Goal: Communication & Community: Answer question/provide support

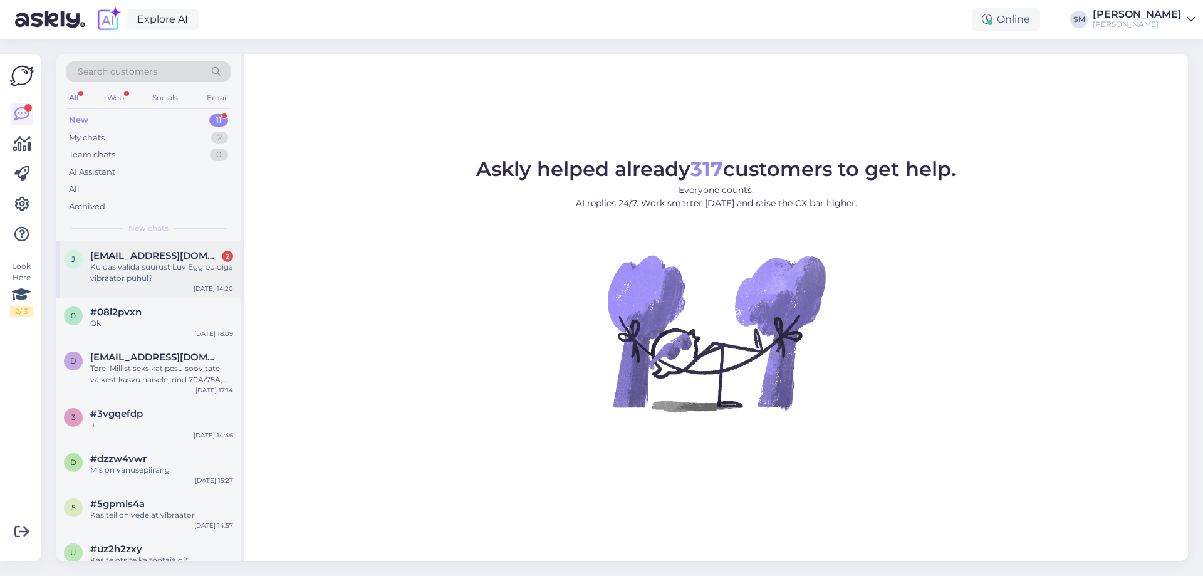
click at [166, 256] on span "[EMAIL_ADDRESS][DOMAIN_NAME]" at bounding box center [155, 255] width 130 height 11
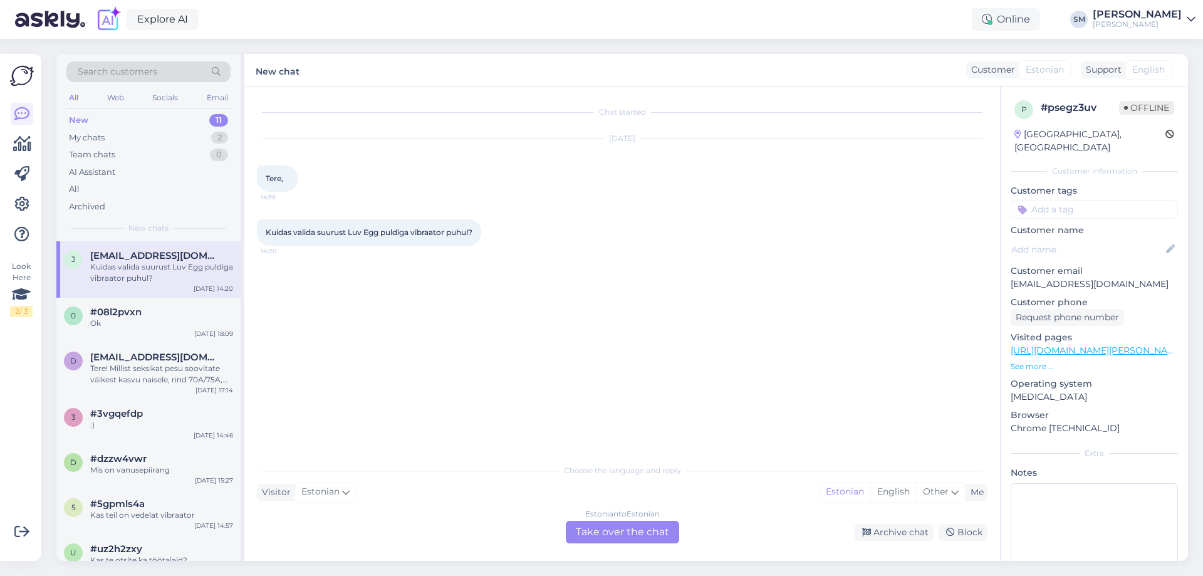
click at [596, 525] on div "Estonian to Estonian Take over the chat" at bounding box center [622, 532] width 113 height 23
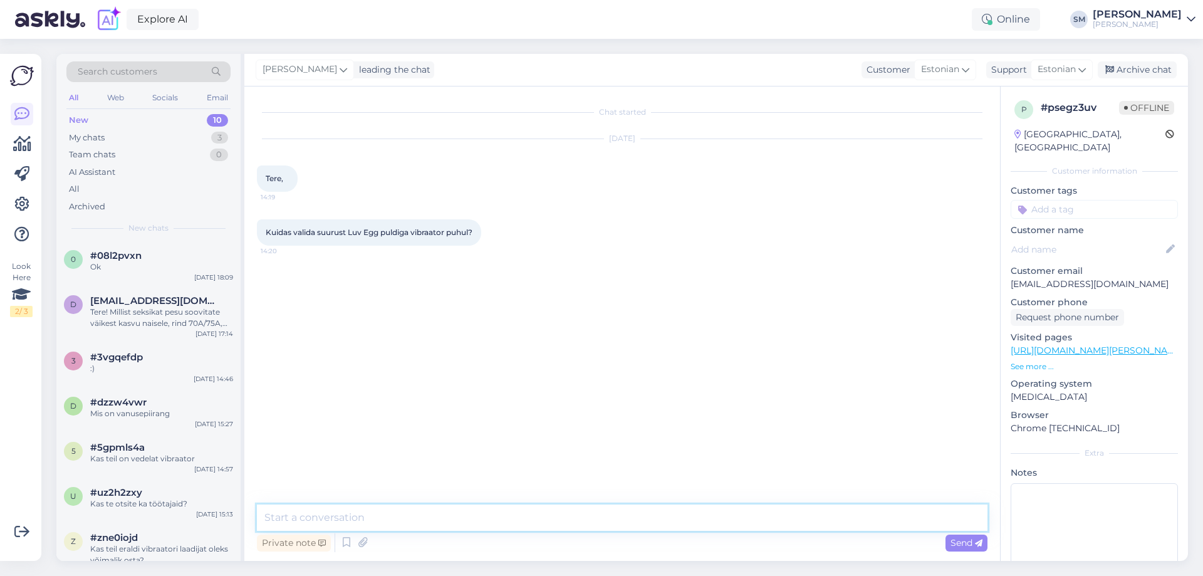
click at [374, 514] on textarea at bounding box center [622, 517] width 731 height 26
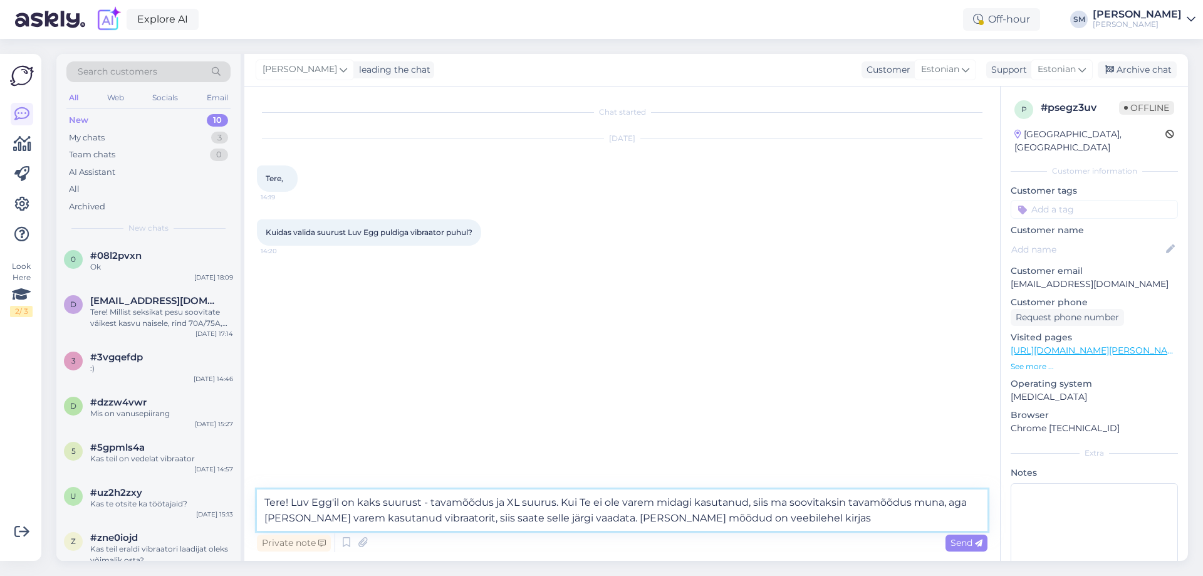
click at [553, 502] on textarea "Tere! Luv Egg'il on kaks suurust - tavamõõdus ja XL suurus. Kui Te ei ole varem…" at bounding box center [622, 509] width 731 height 41
click at [553, 503] on textarea "Tere! Luv Egg'il on kaks suurust - tavamõõdus ja XL suurus. Kui Te ei ole varem…" at bounding box center [622, 509] width 731 height 41
click at [841, 520] on textarea "Tere! Luv Egg'il on kaks suurust - tavamõõdus ja XL suurus (lilla). Kui Te ei o…" at bounding box center [622, 509] width 731 height 41
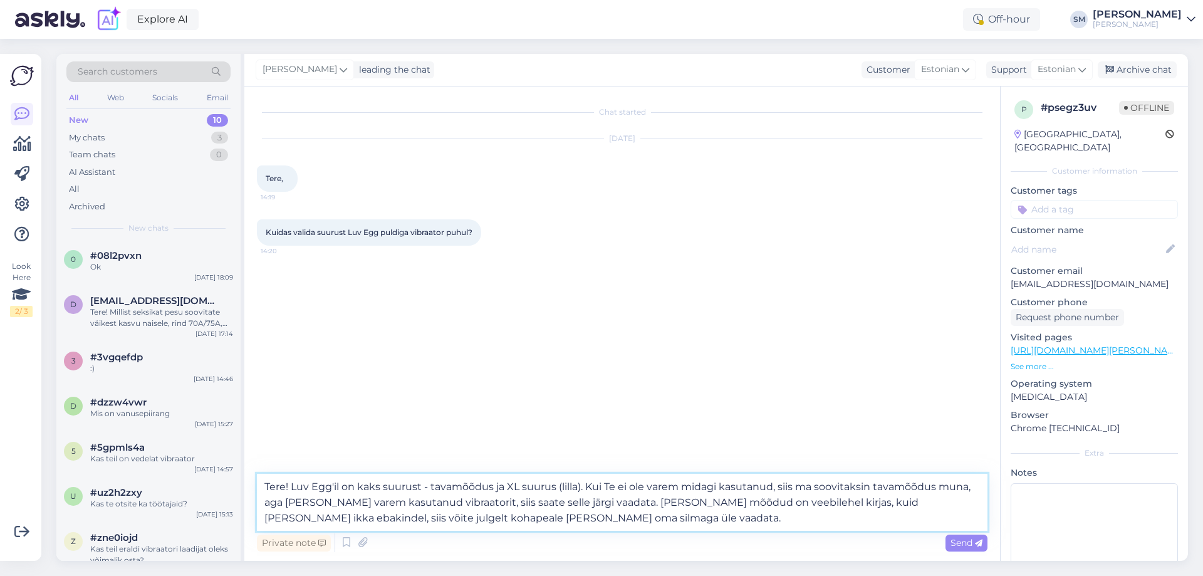
type textarea "Tere! Luv Egg'il on kaks suurust - tavamõõdus ja XL suurus (lilla). Kui Te ei o…"
click at [612, 504] on textarea "Tere! Luv Egg'il on kaks suurust - tavamõõdus ja XL suurus (lilla). Kui Te ei o…" at bounding box center [622, 502] width 731 height 57
click at [956, 540] on span "Send" at bounding box center [967, 542] width 32 height 11
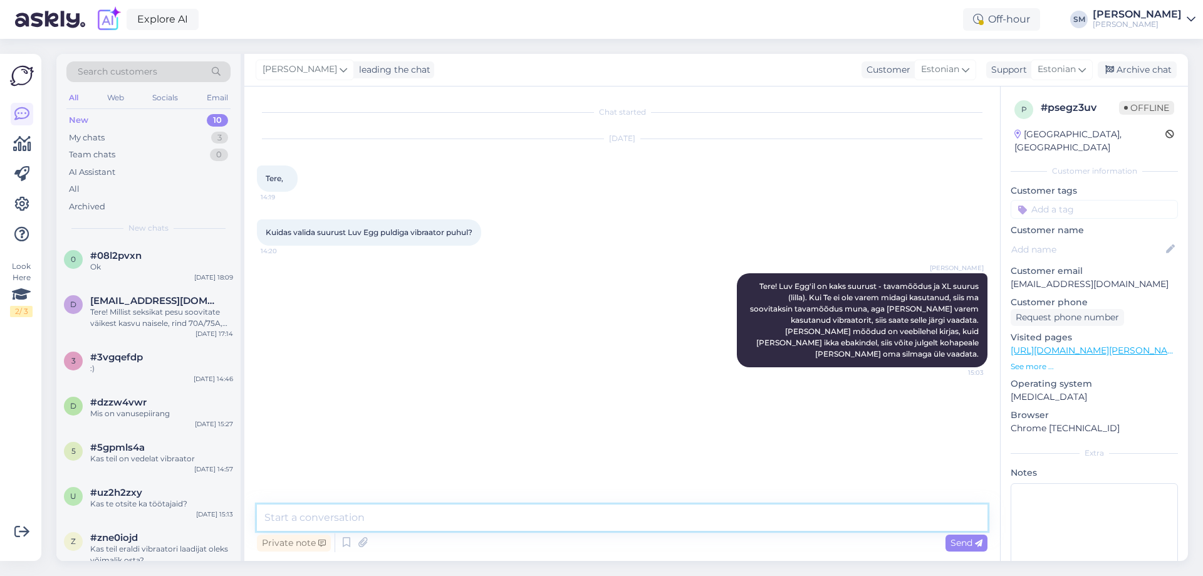
click at [730, 525] on textarea at bounding box center [622, 517] width 731 height 26
type textarea "Loodan, et see oli abiks. Kui tekib veel küsimusi, siis kirjutage (:"
click at [961, 540] on span "Send" at bounding box center [967, 542] width 32 height 11
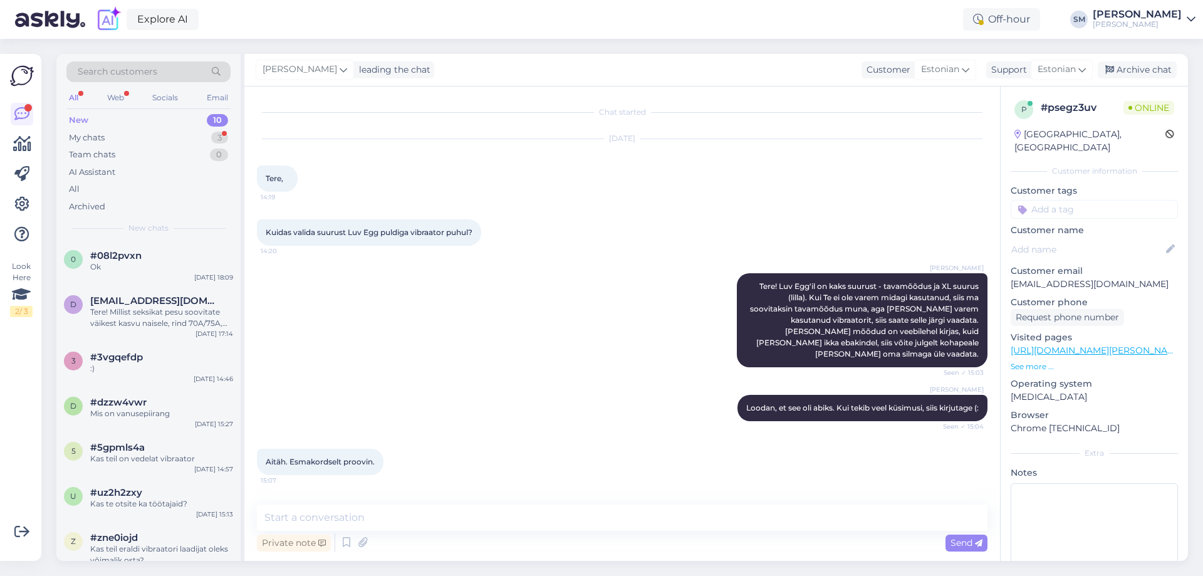
scroll to position [7, 0]
click at [346, 519] on textarea at bounding box center [622, 517] width 731 height 26
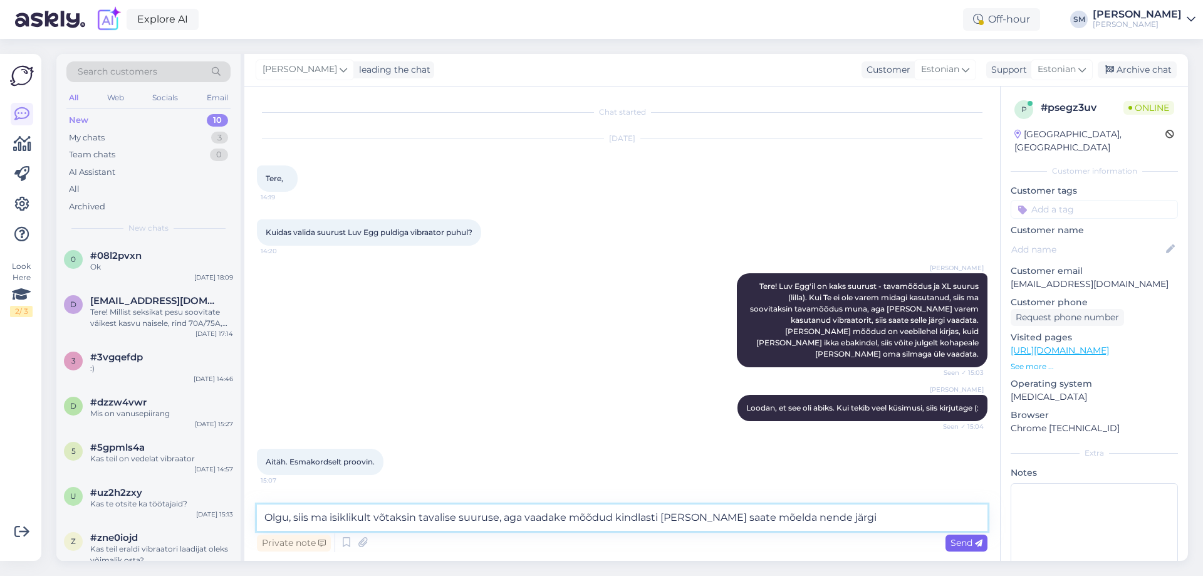
type textarea "Olgu, siis ma isiklikult võtaksin tavalise suuruse, aga vaadake mõõdud kindlast…"
click at [961, 538] on span "Send" at bounding box center [967, 542] width 32 height 11
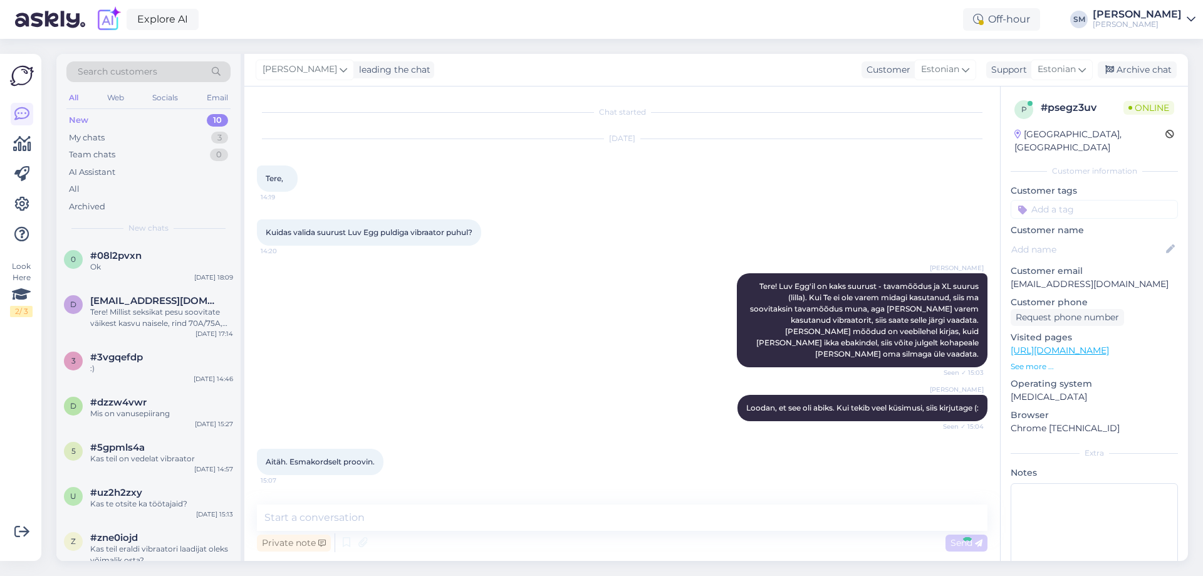
scroll to position [72, 0]
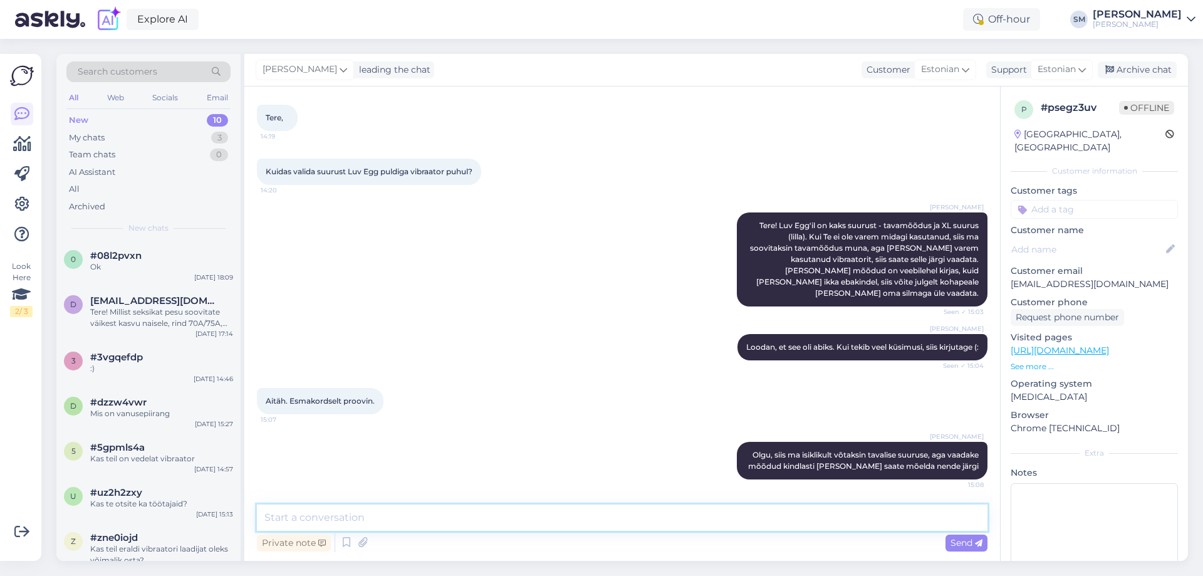
click at [340, 516] on textarea at bounding box center [622, 517] width 731 height 26
type textarea "M"
type textarea "See tavasuuruses on põhimõtteliselt kahe sõrme (naise) suurune ja see XL on pea…"
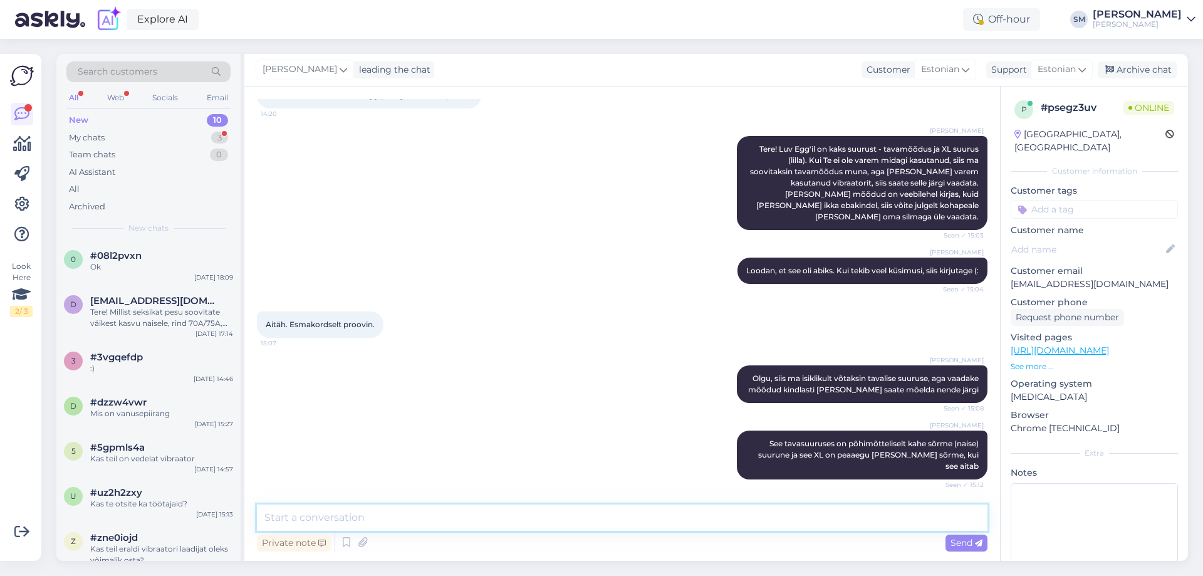
scroll to position [202, 0]
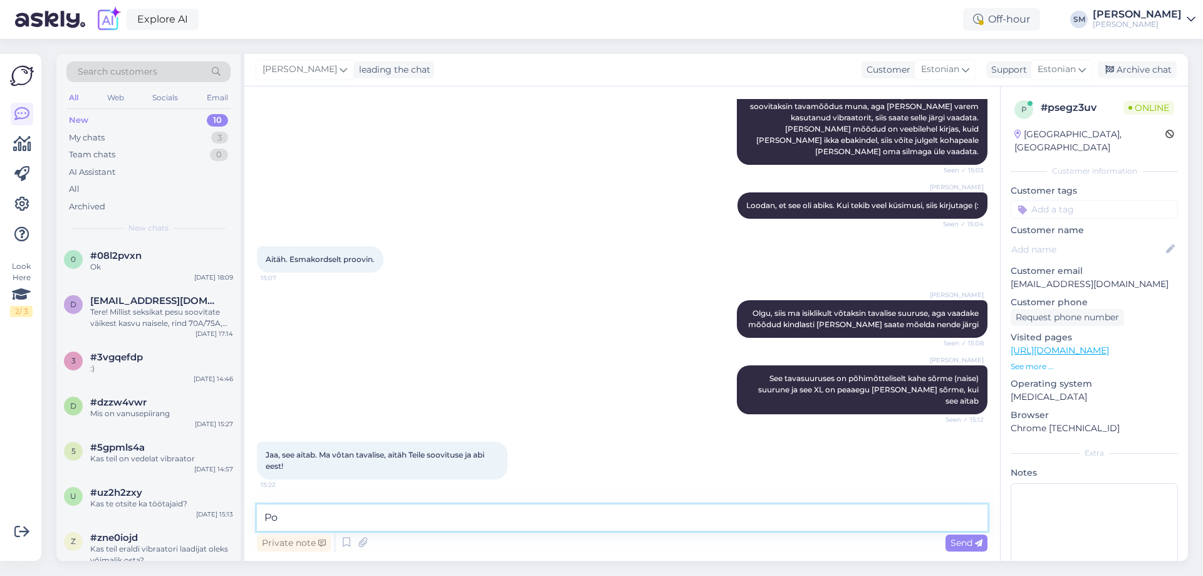
type textarea "P"
type textarea "Pole tänu väärt, mul on hea meel, et [PERSON_NAME] abiks olla"
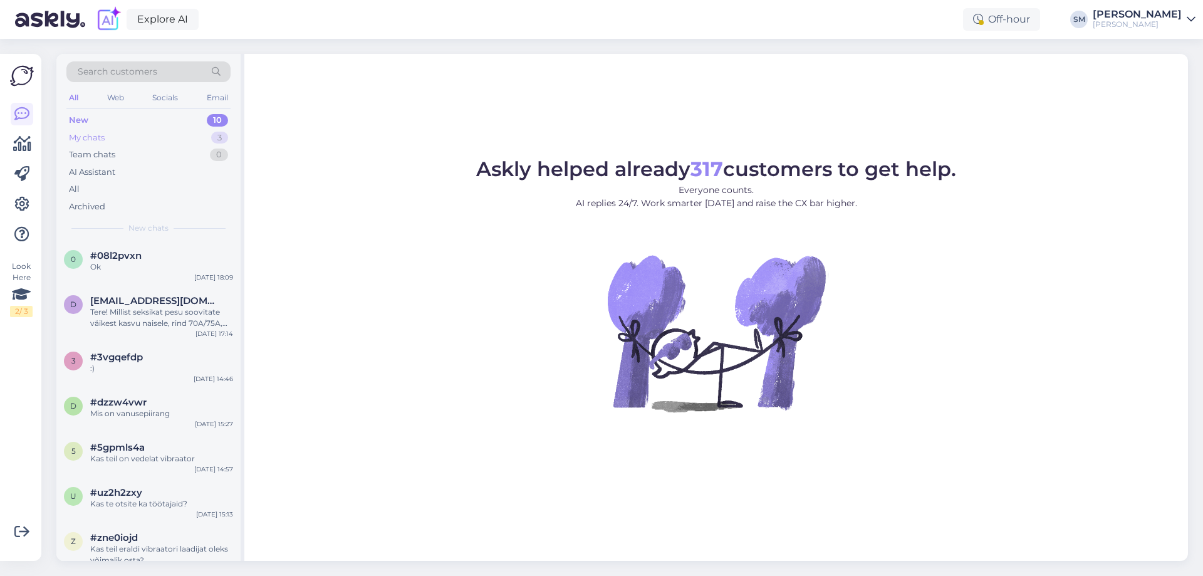
click at [112, 137] on div "My chats 3" at bounding box center [148, 138] width 164 height 18
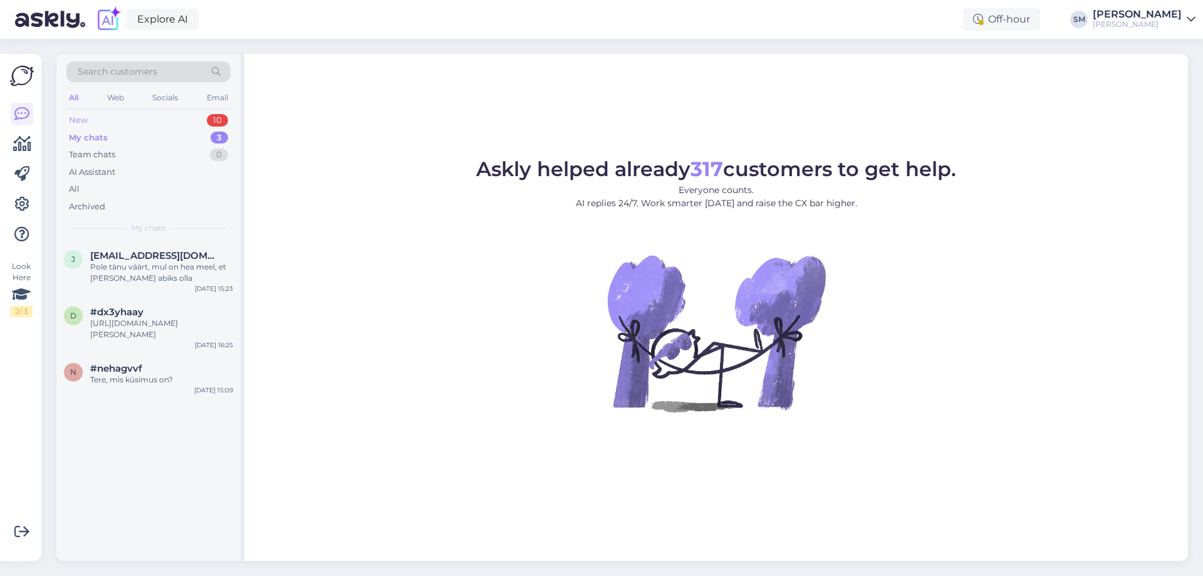
click at [101, 118] on div "New 10" at bounding box center [148, 121] width 164 height 18
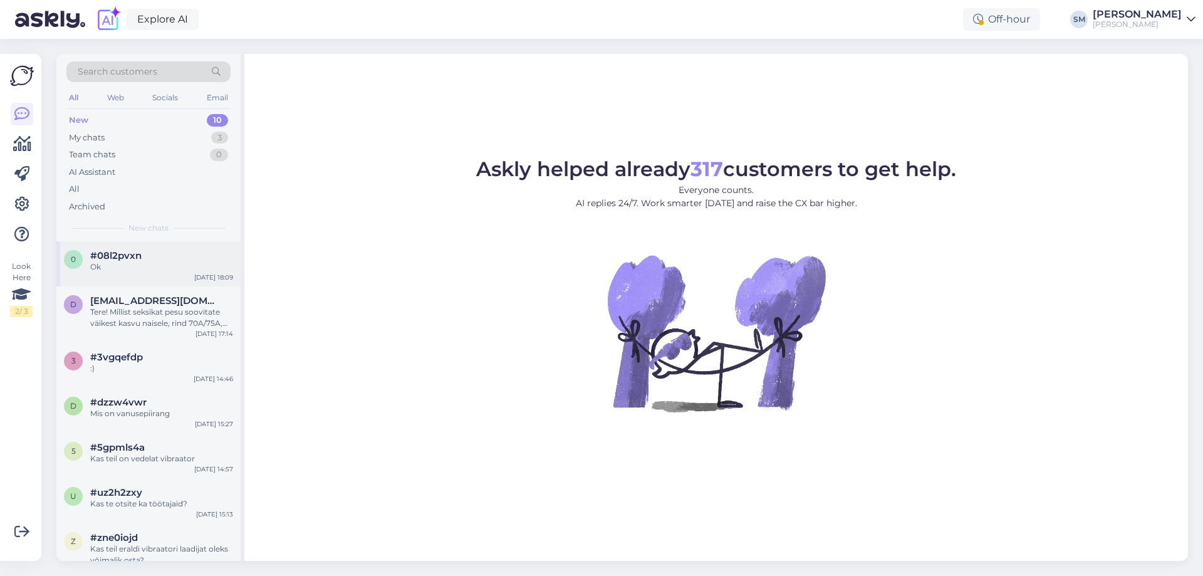
click at [97, 274] on div "0 #08l2pvxn Ok Oct 5 18:09" at bounding box center [148, 263] width 184 height 45
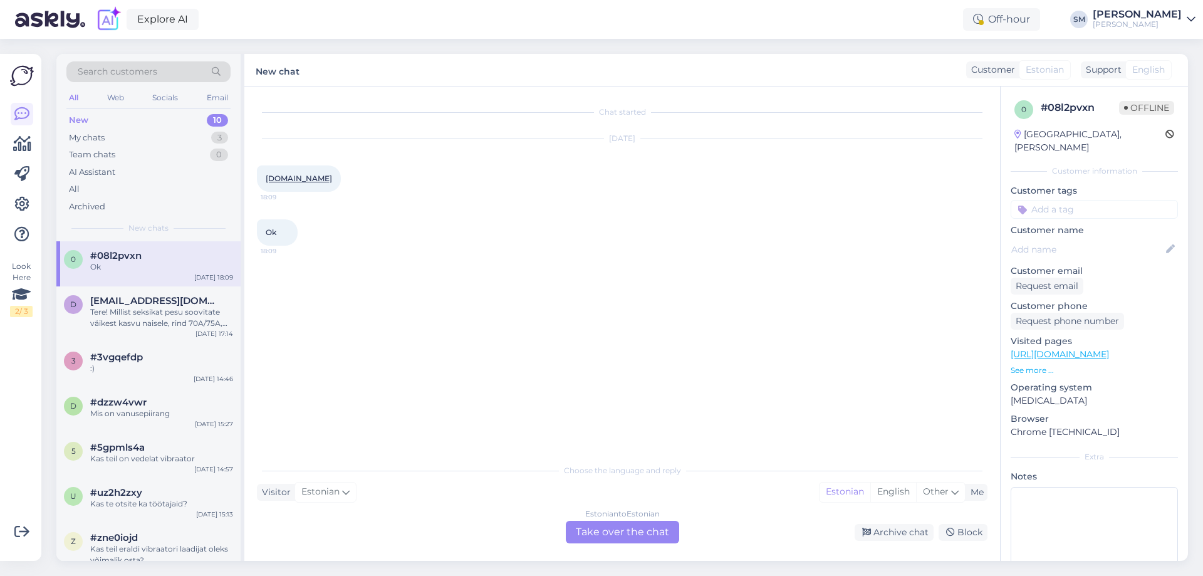
click at [90, 117] on div "New 10" at bounding box center [148, 121] width 164 height 18
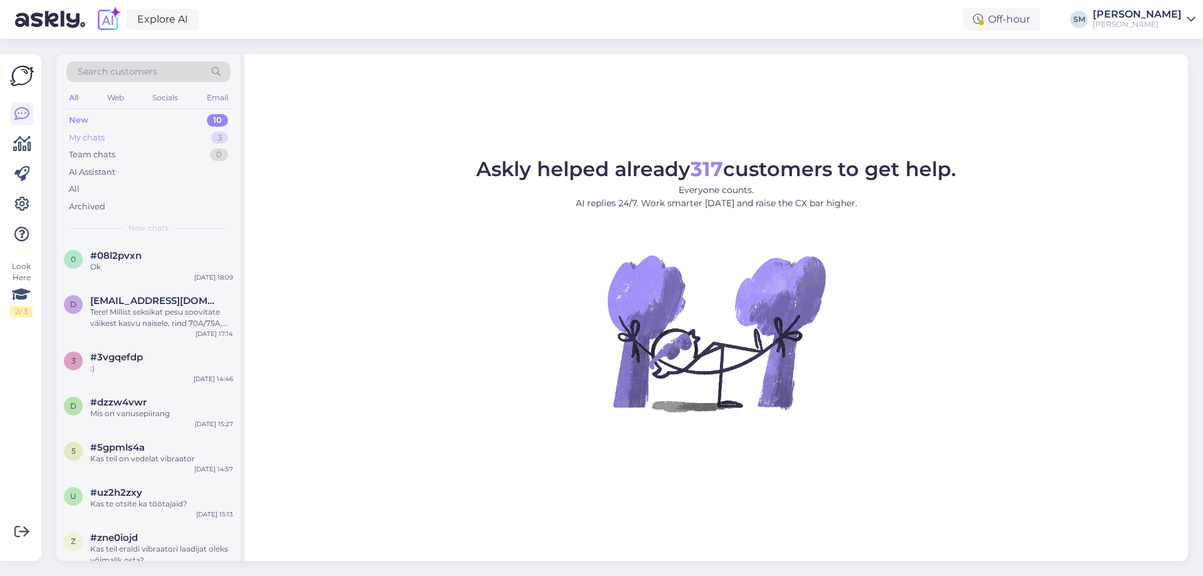
click at [105, 135] on div "My chats" at bounding box center [87, 138] width 36 height 13
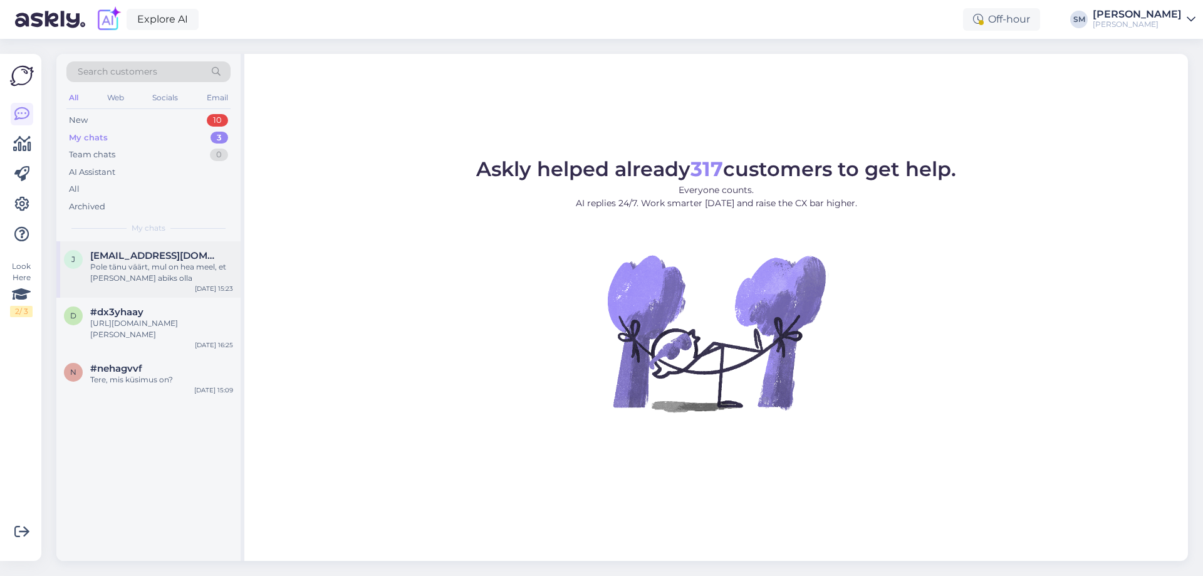
click at [204, 284] on div "Oct 13 15:23" at bounding box center [214, 288] width 38 height 9
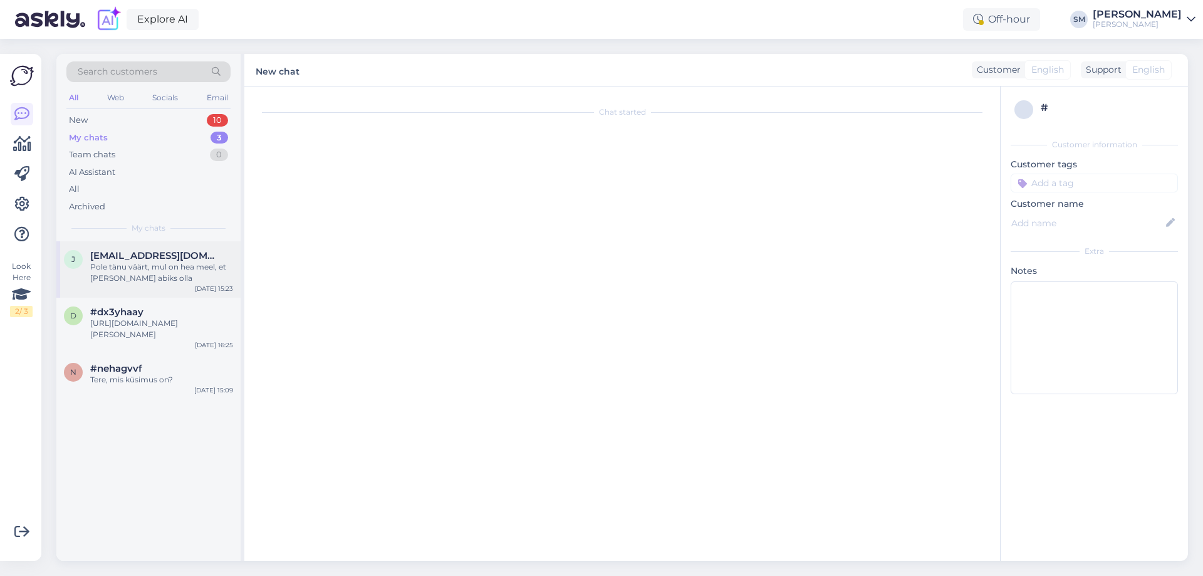
scroll to position [256, 0]
